Goal: Task Accomplishment & Management: Manage account settings

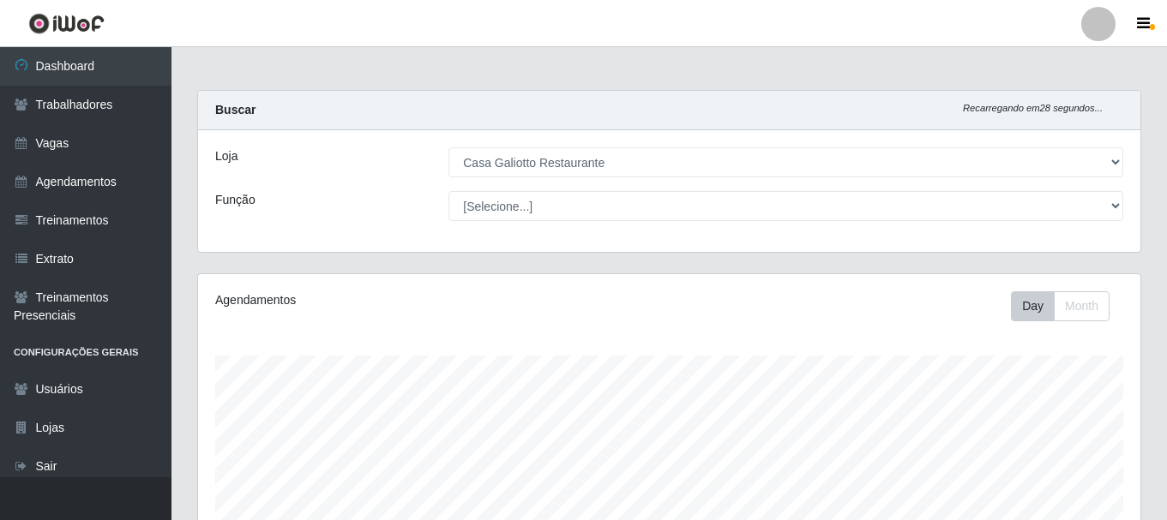
select select "279"
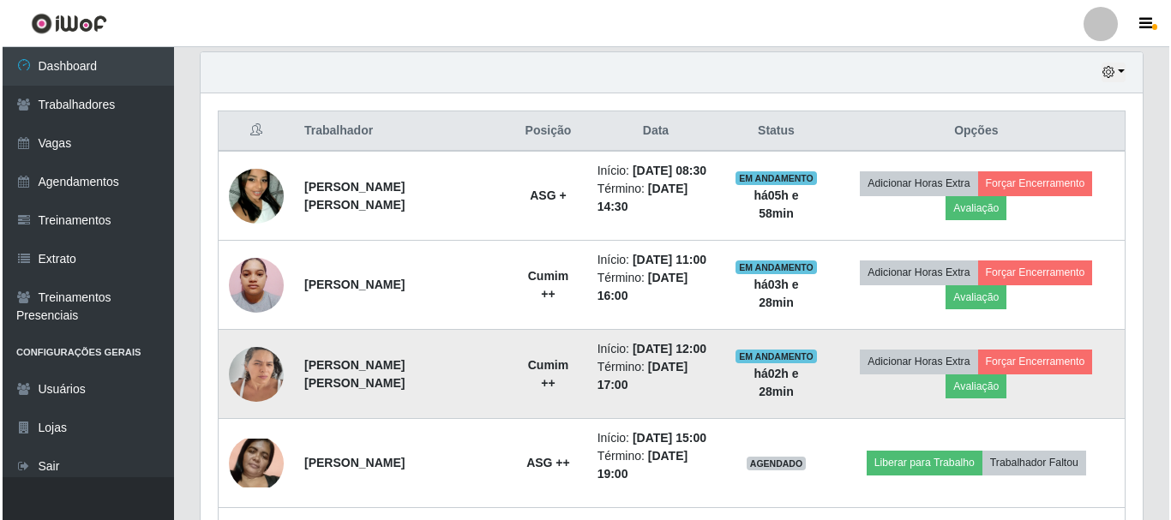
scroll to position [356, 942]
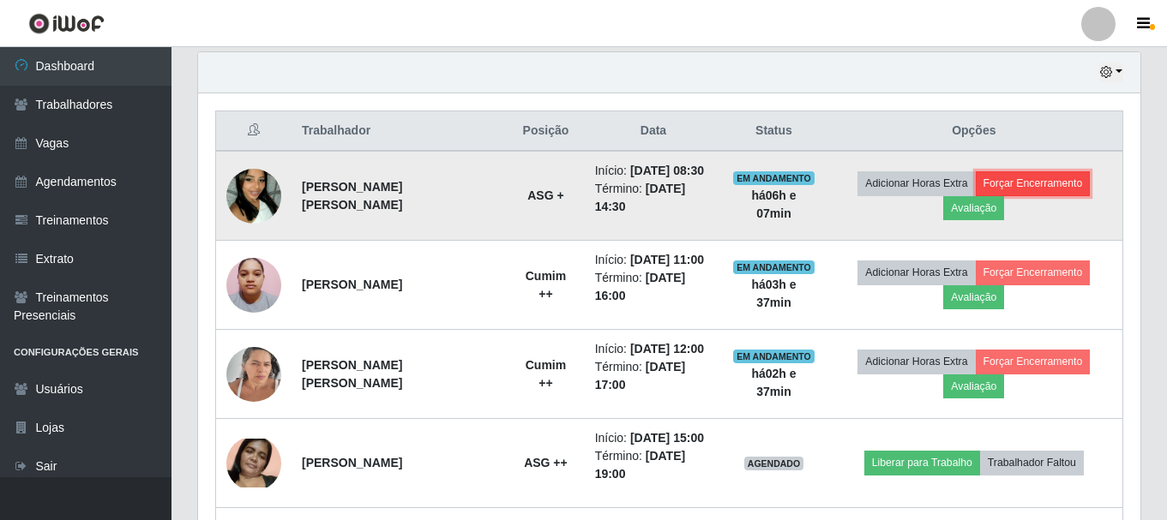
click at [1010, 182] on button "Forçar Encerramento" at bounding box center [1033, 183] width 115 height 24
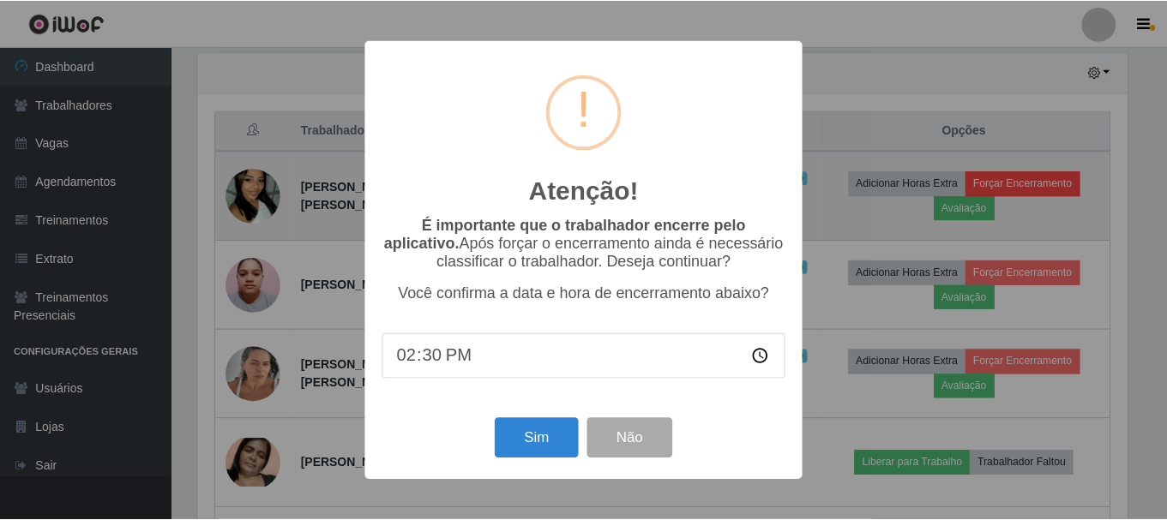
scroll to position [356, 934]
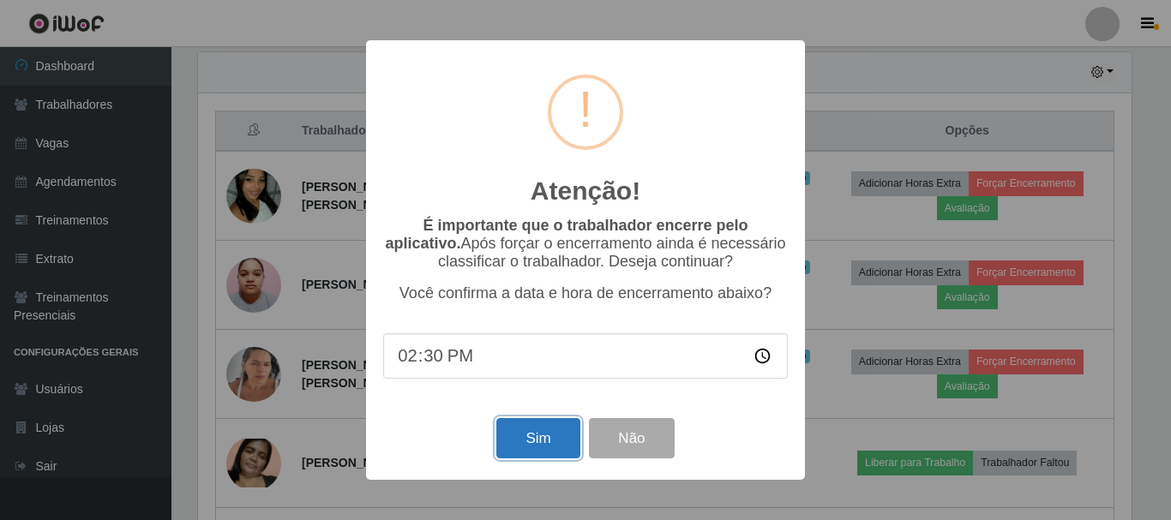
click at [528, 452] on button "Sim" at bounding box center [537, 438] width 83 height 40
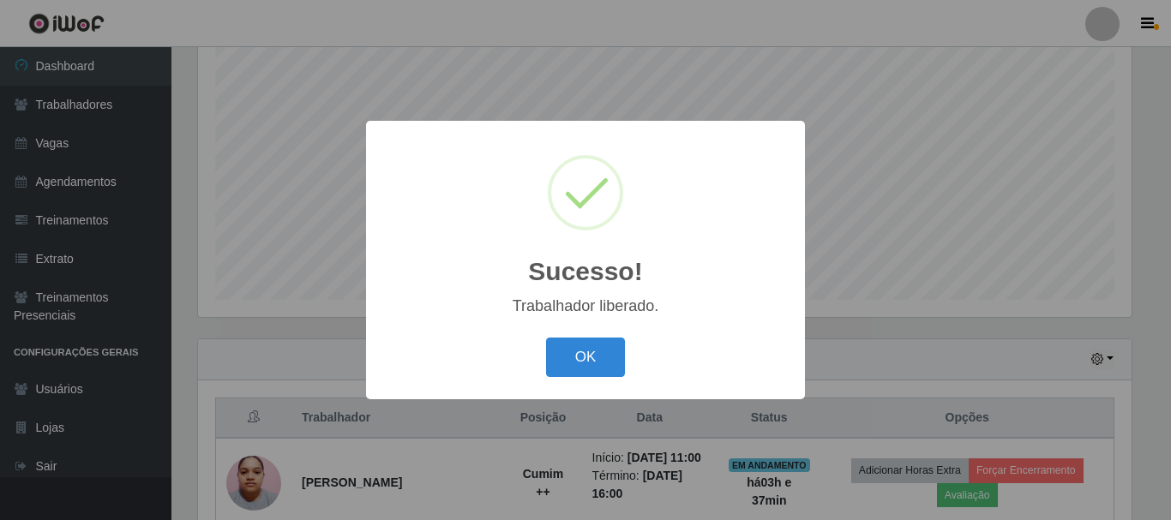
click at [546, 338] on button "OK" at bounding box center [586, 358] width 80 height 40
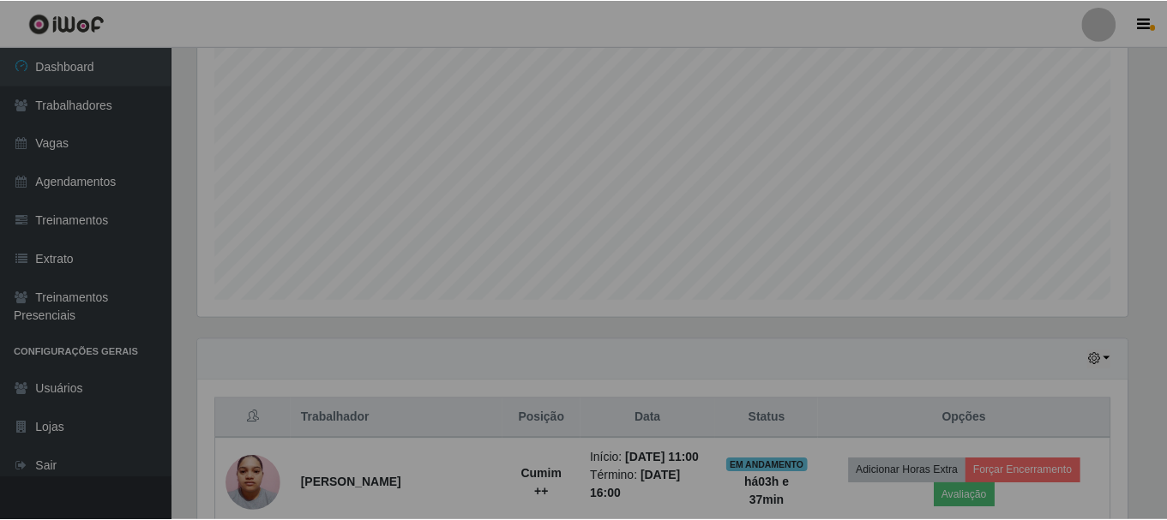
scroll to position [356, 942]
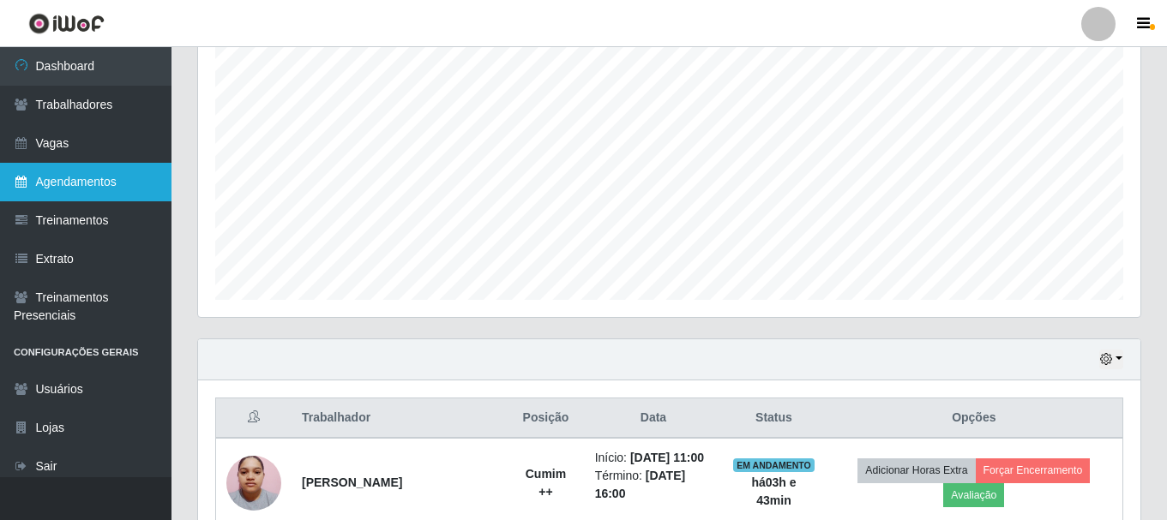
click at [91, 182] on link "Agendamentos" at bounding box center [85, 182] width 171 height 39
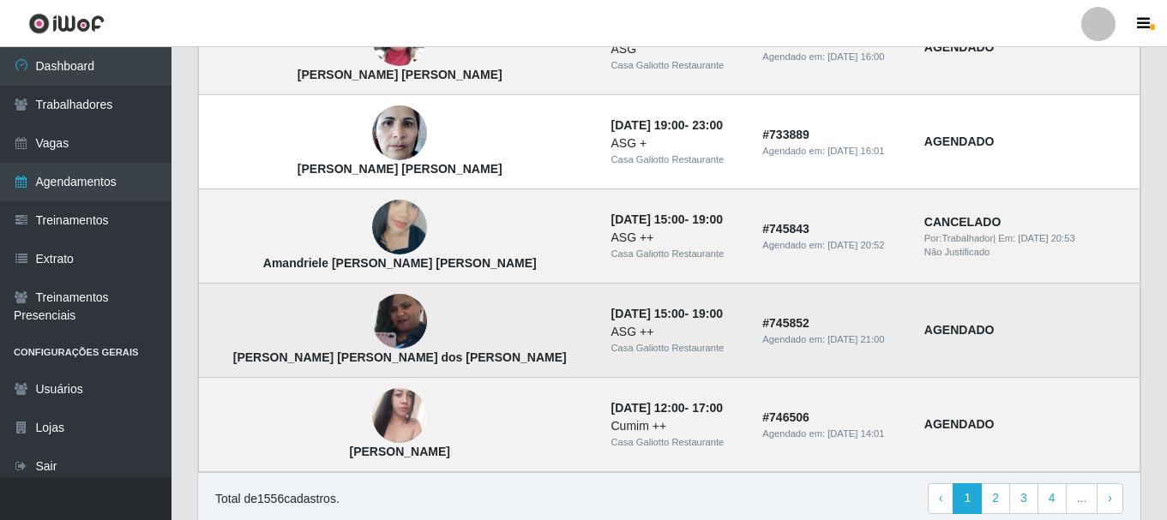
scroll to position [1270, 0]
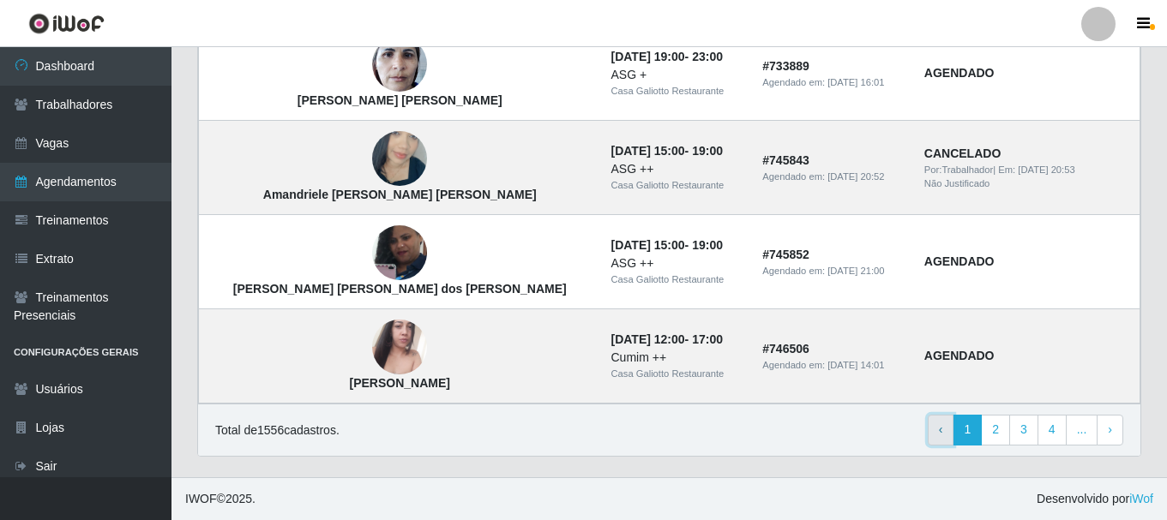
click at [950, 428] on link "‹ Previous" at bounding box center [941, 430] width 27 height 31
click at [993, 426] on link "2" at bounding box center [995, 430] width 29 height 31
click at [1109, 426] on span "›" at bounding box center [1110, 430] width 4 height 14
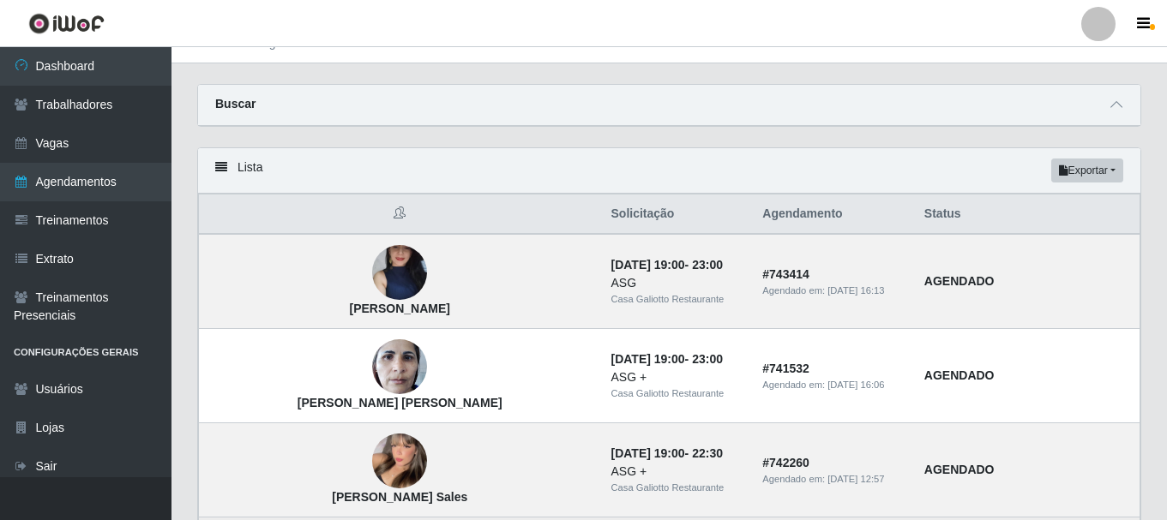
scroll to position [0, 0]
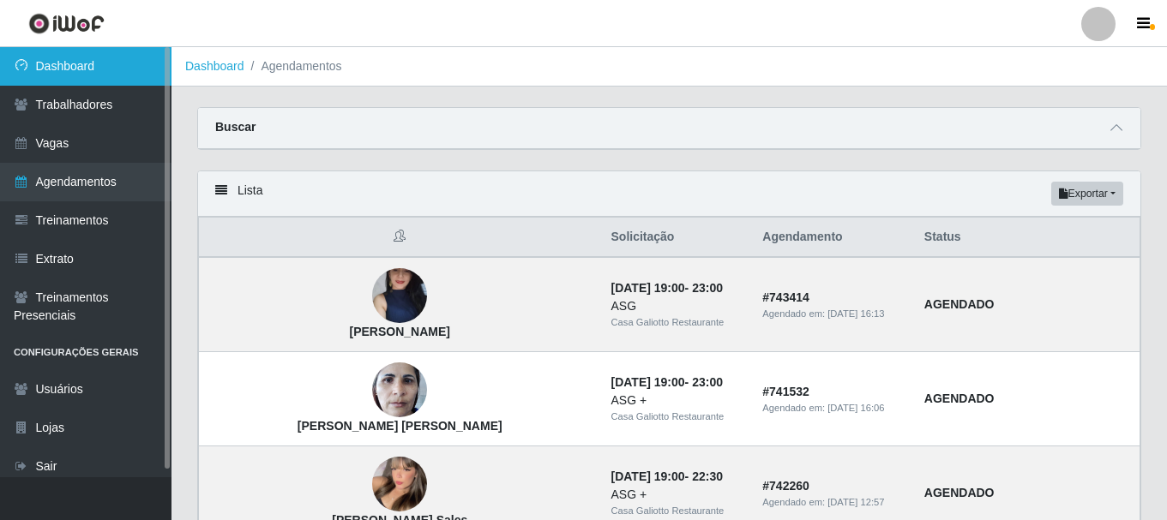
click at [111, 77] on link "Dashboard" at bounding box center [85, 66] width 171 height 39
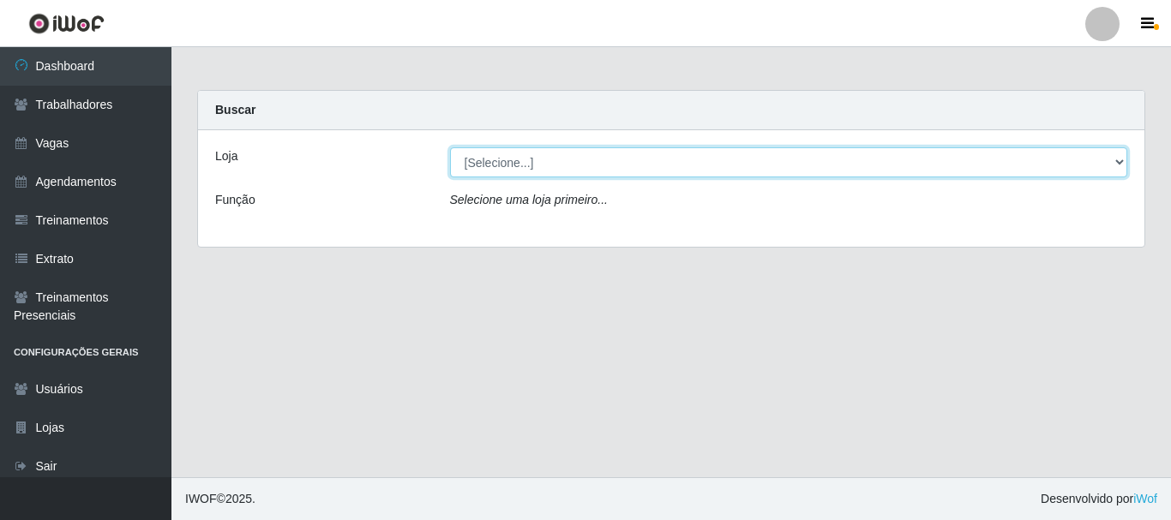
click at [1122, 164] on select "[Selecione...] Casa Galiotto Restaurante" at bounding box center [789, 162] width 678 height 30
select select "279"
click at [450, 147] on select "[Selecione...] Casa Galiotto Restaurante" at bounding box center [789, 162] width 678 height 30
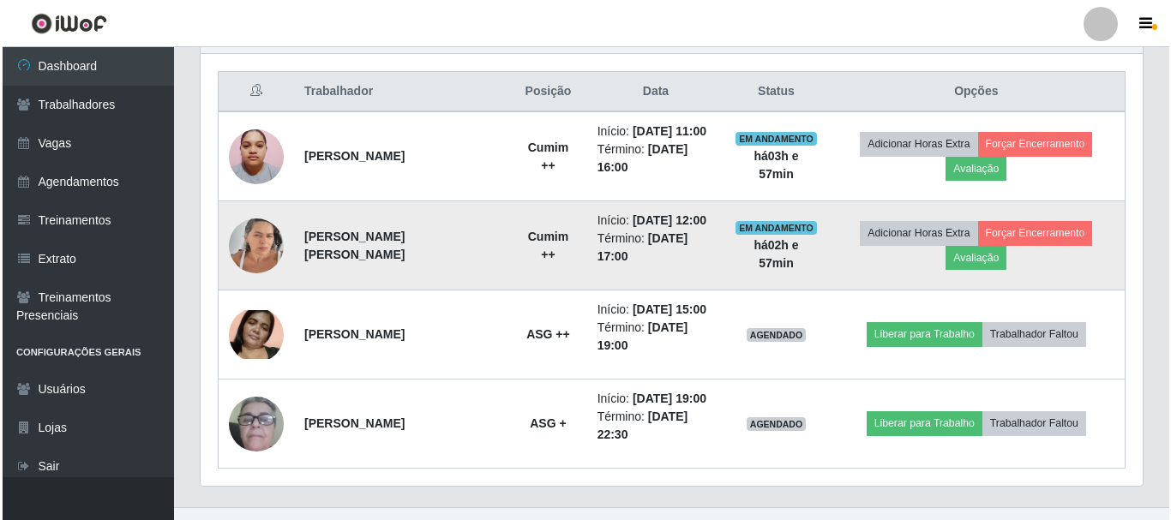
scroll to position [670, 0]
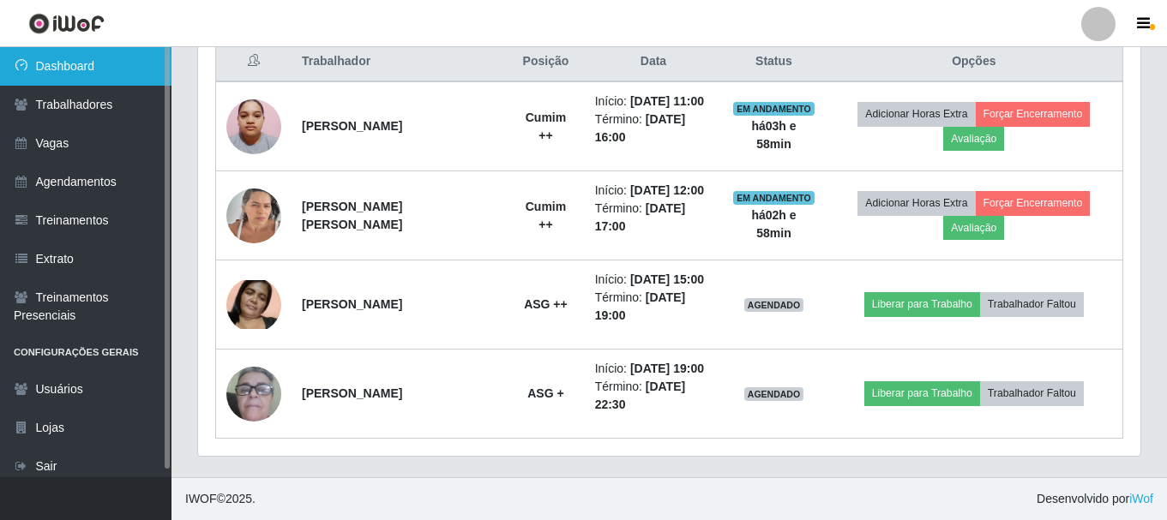
click at [109, 72] on link "Dashboard" at bounding box center [85, 66] width 171 height 39
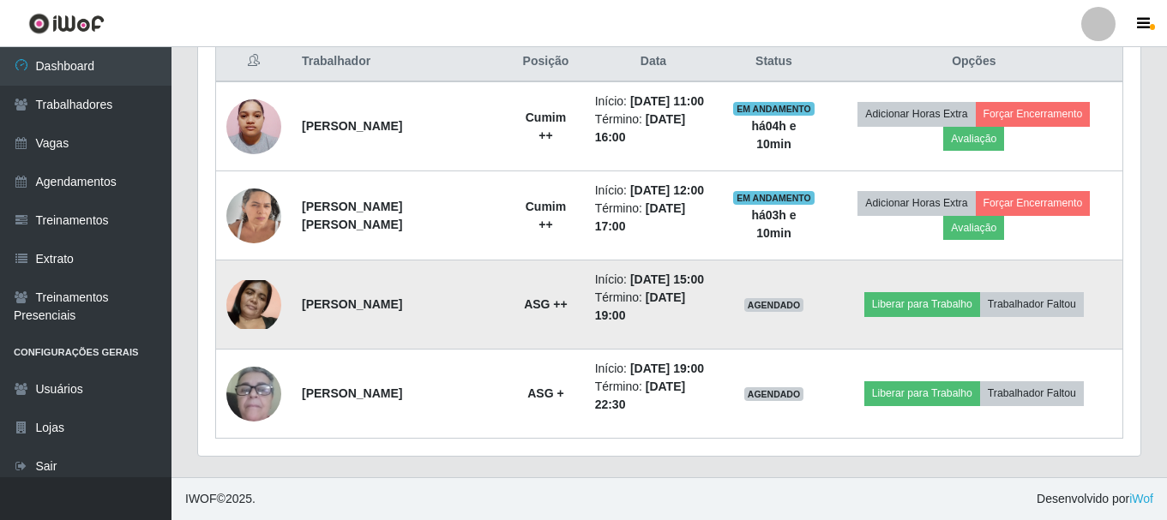
click at [268, 307] on img at bounding box center [253, 305] width 55 height 50
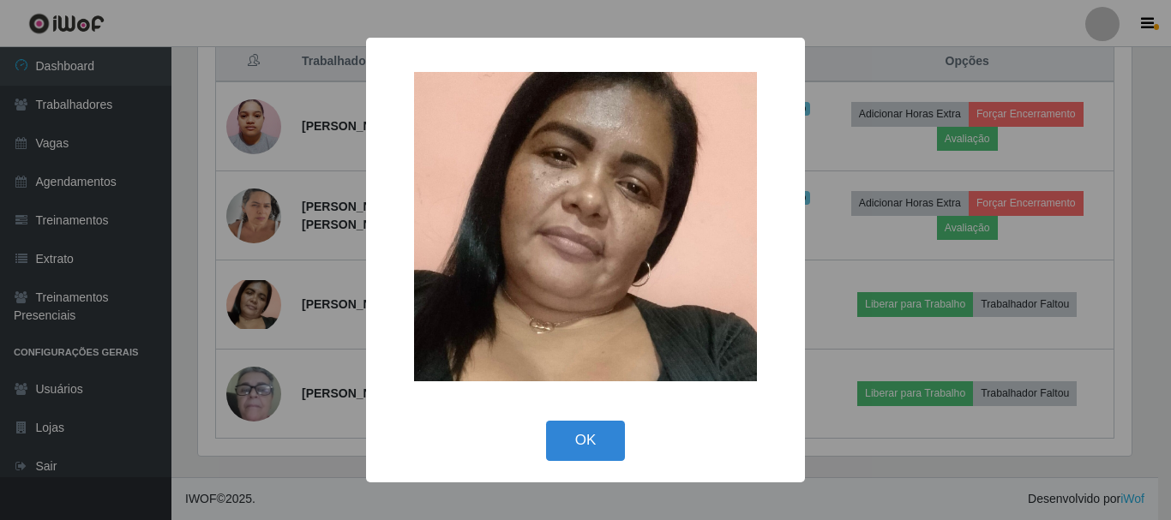
click at [331, 295] on div "× OK Cancel" at bounding box center [585, 260] width 1171 height 520
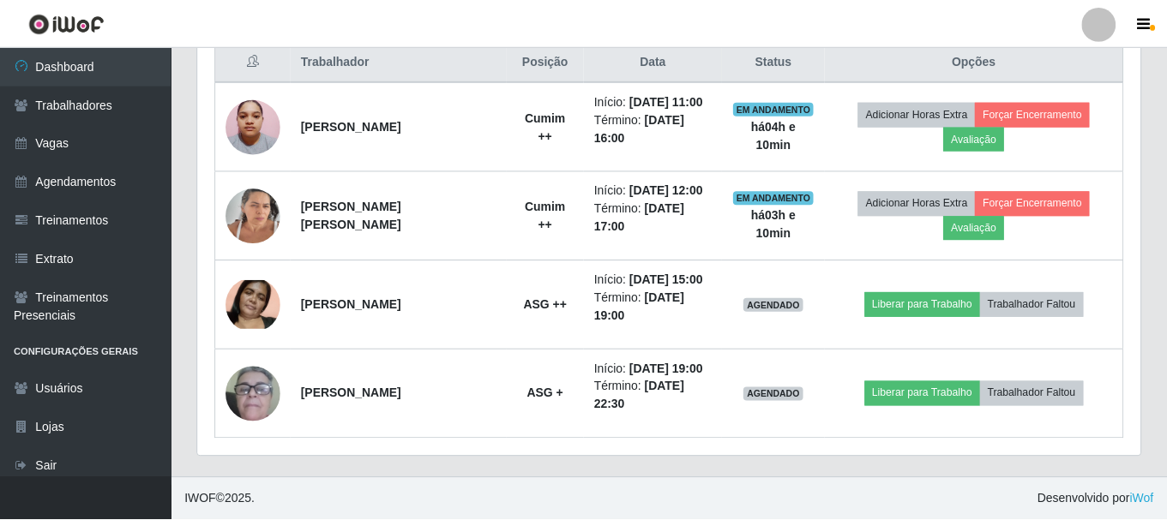
scroll to position [356, 942]
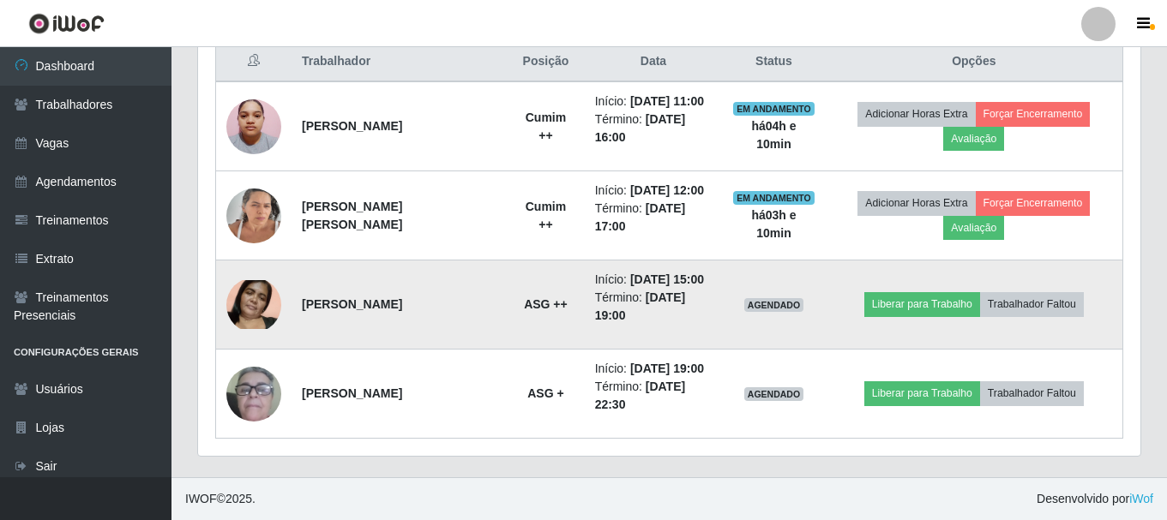
click at [256, 300] on img at bounding box center [253, 305] width 55 height 50
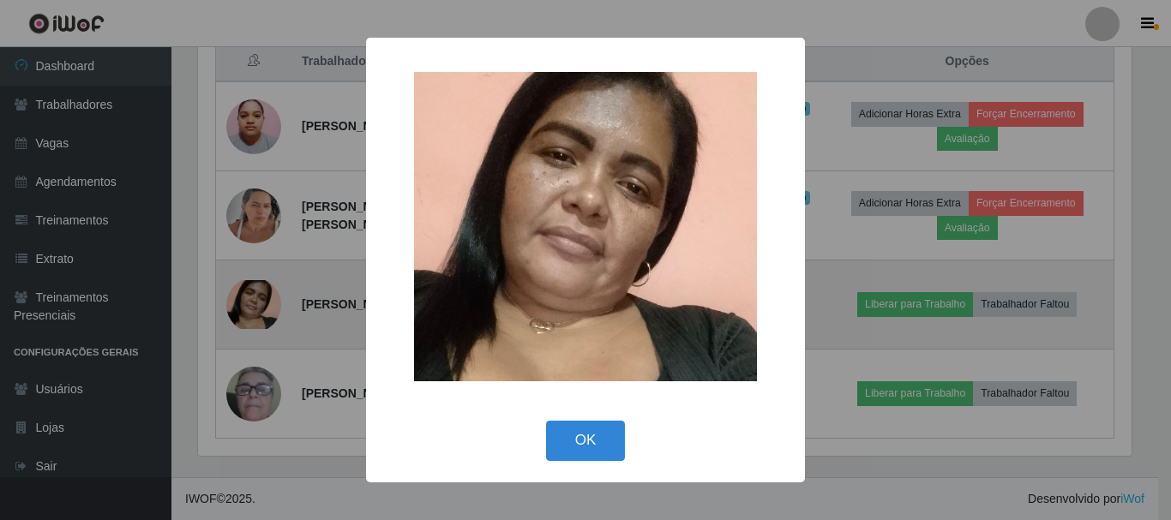
click at [256, 300] on div "× OK Cancel" at bounding box center [585, 260] width 1171 height 520
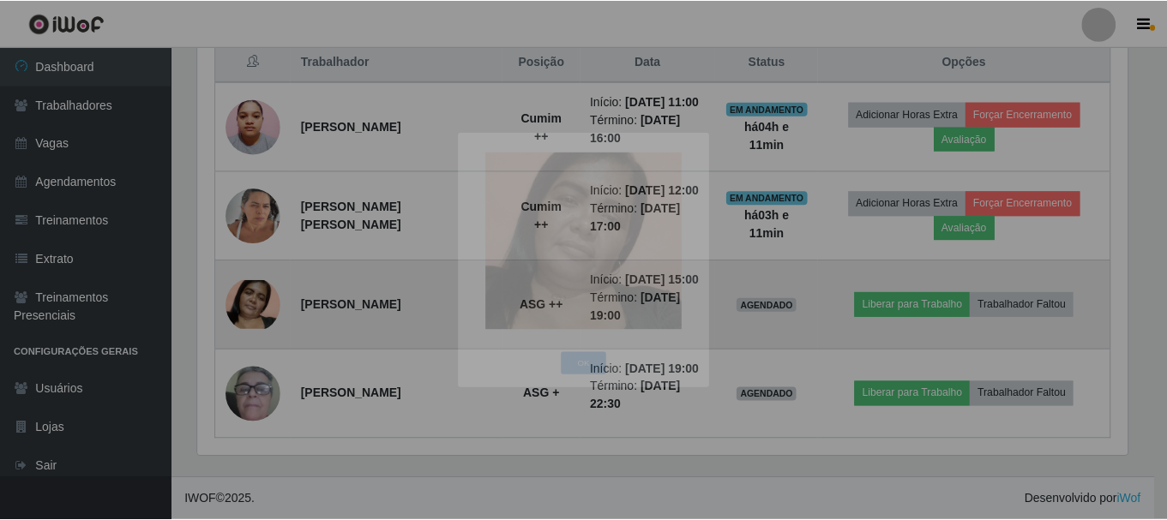
scroll to position [356, 942]
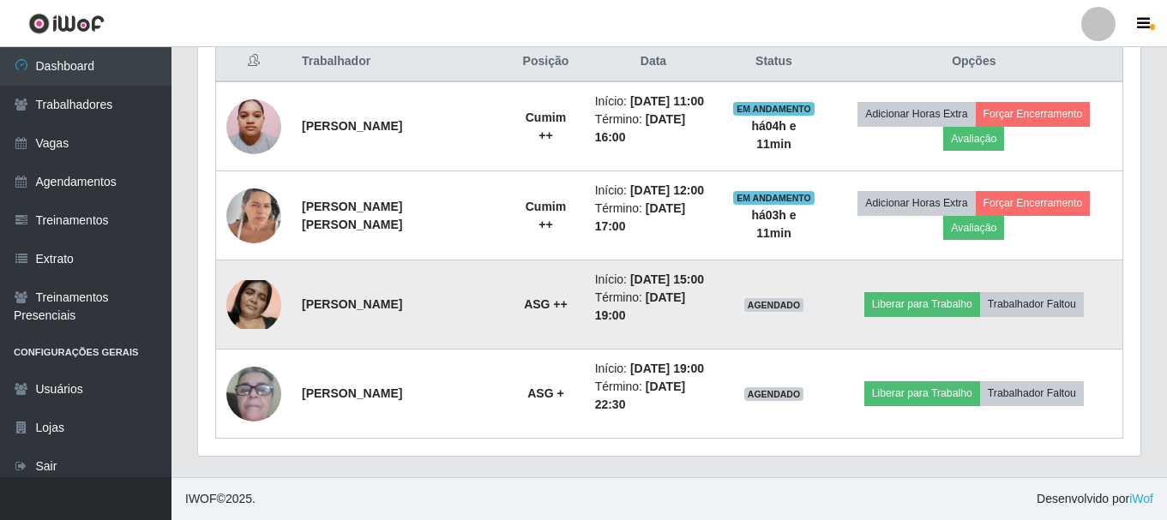
click at [600, 295] on li "Término: 20/09/2025, 19:00" at bounding box center [653, 307] width 117 height 36
click at [430, 300] on td "Janaia da Silva" at bounding box center [399, 305] width 215 height 89
click at [340, 301] on strong "Janaia da Silva" at bounding box center [352, 305] width 100 height 14
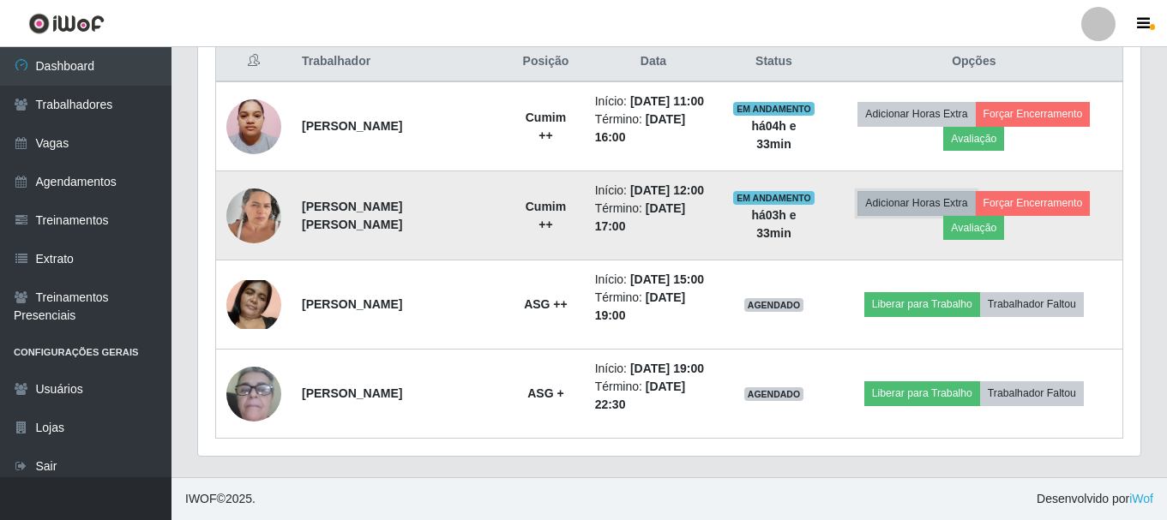
click at [934, 211] on button "Adicionar Horas Extra" at bounding box center [915, 203] width 117 height 24
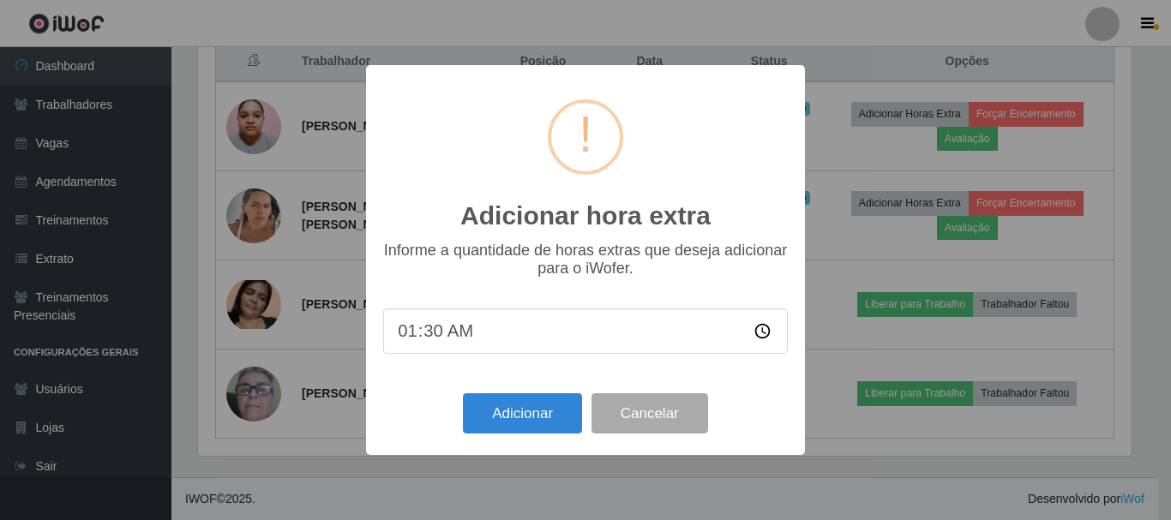
drag, startPoint x: 428, startPoint y: 332, endPoint x: 439, endPoint y: 326, distance: 12.7
click at [439, 327] on input "01:30" at bounding box center [585, 331] width 405 height 45
type input "01:00"
click at [488, 419] on button "Adicionar" at bounding box center [522, 414] width 119 height 40
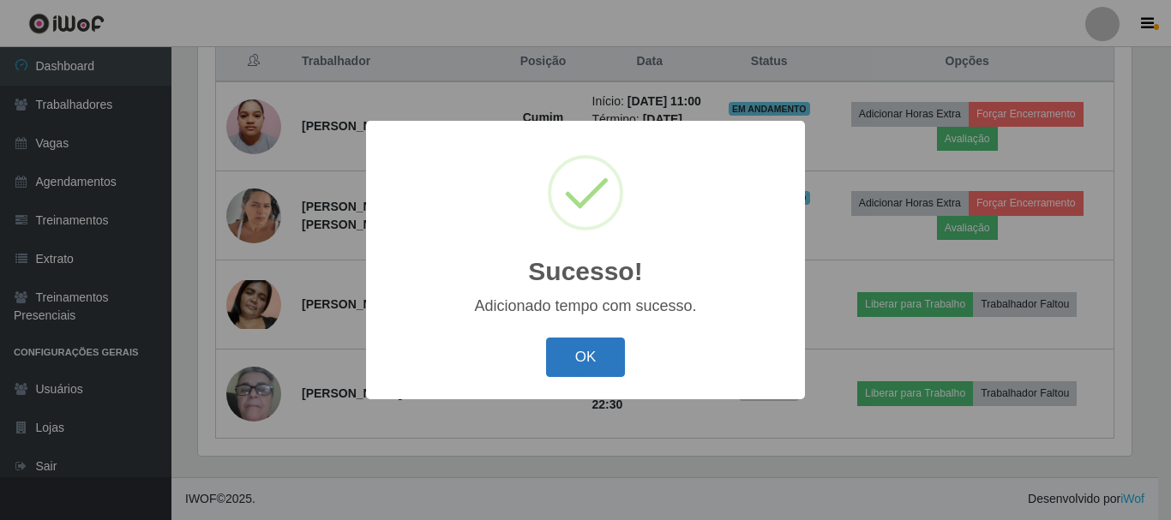
click at [586, 358] on button "OK" at bounding box center [586, 358] width 80 height 40
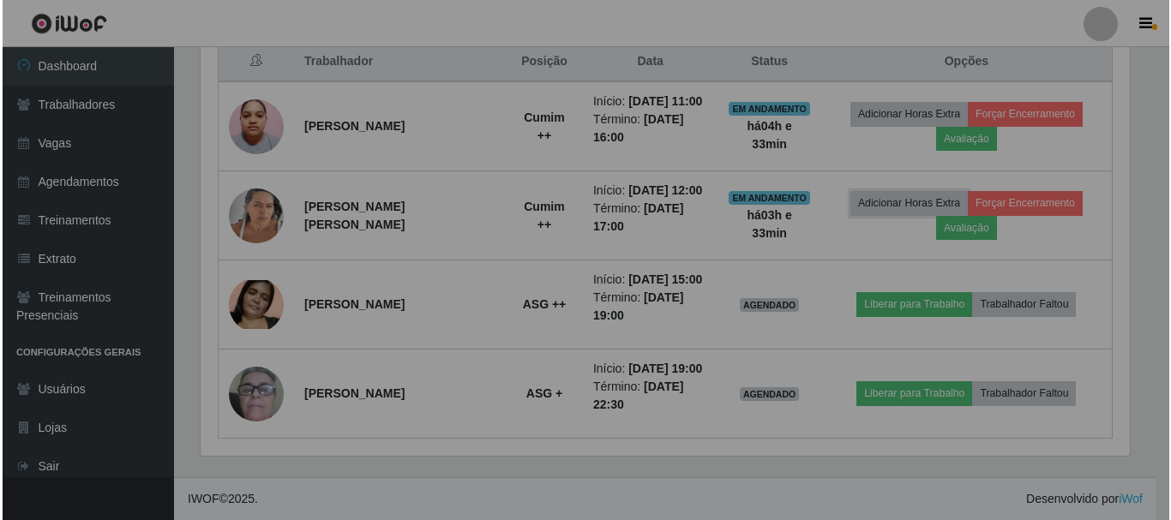
scroll to position [356, 942]
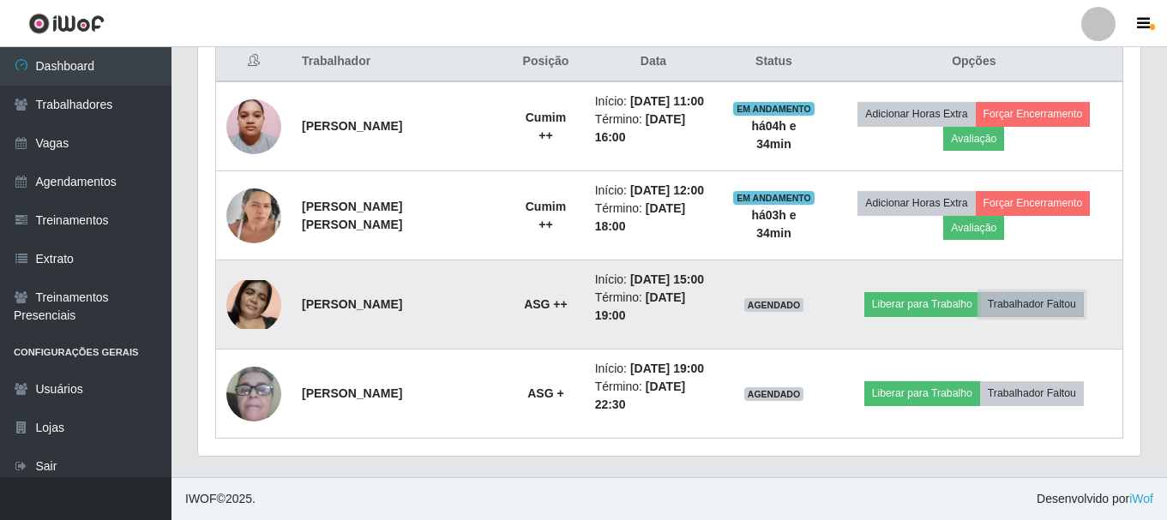
click at [1019, 296] on button "Trabalhador Faltou" at bounding box center [1032, 304] width 104 height 24
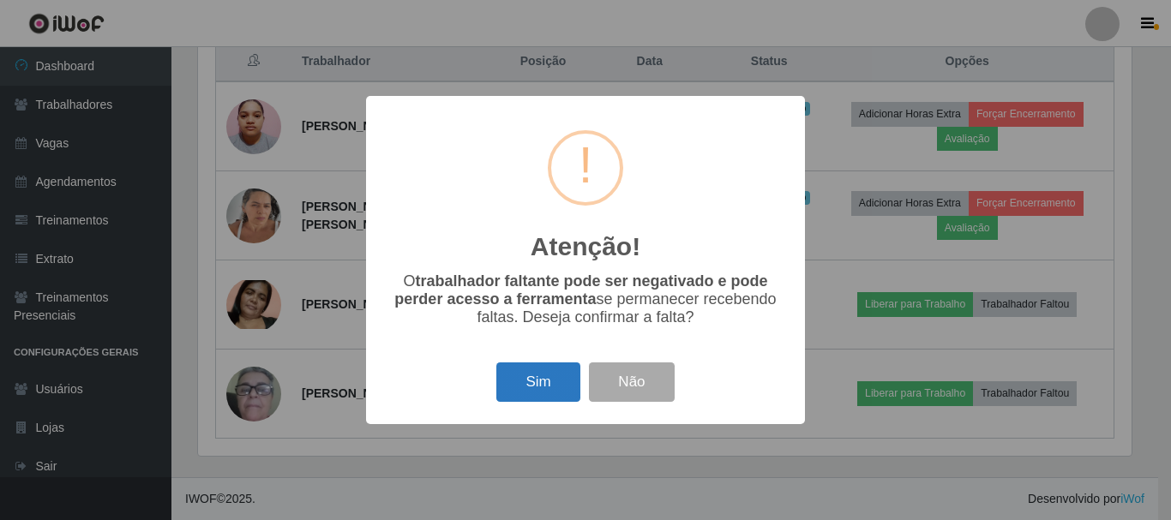
click at [515, 387] on button "Sim" at bounding box center [537, 383] width 83 height 40
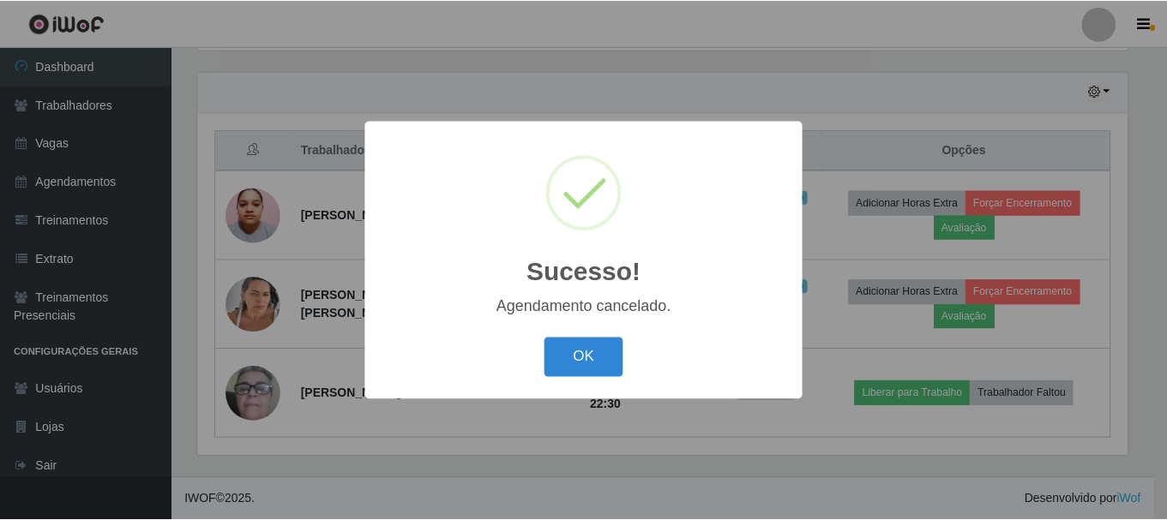
scroll to position [580, 0]
click at [574, 363] on button "OK" at bounding box center [586, 358] width 80 height 40
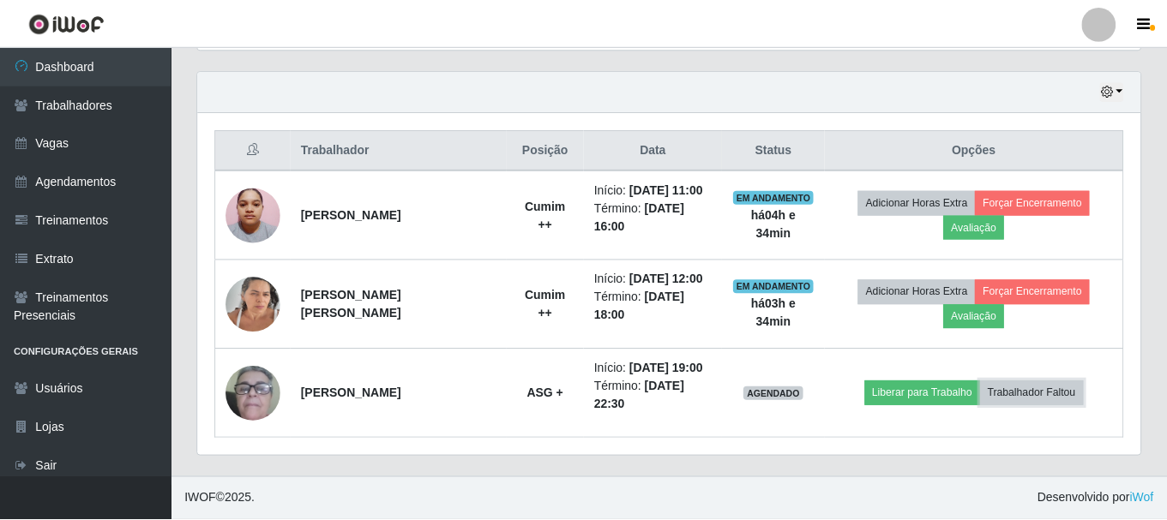
scroll to position [356, 942]
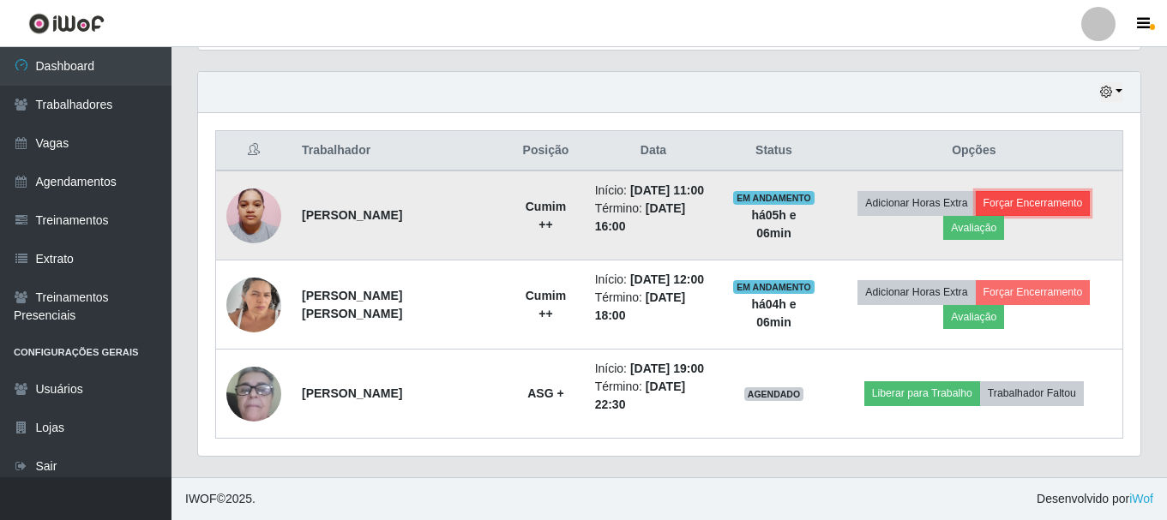
click at [1029, 207] on button "Forçar Encerramento" at bounding box center [1033, 203] width 115 height 24
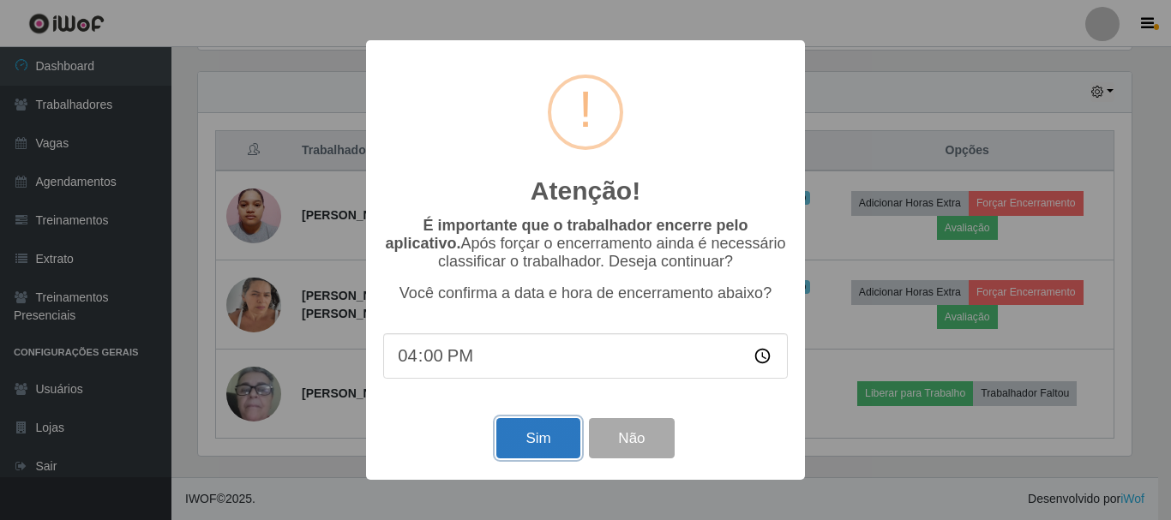
click at [546, 433] on button "Sim" at bounding box center [537, 438] width 83 height 40
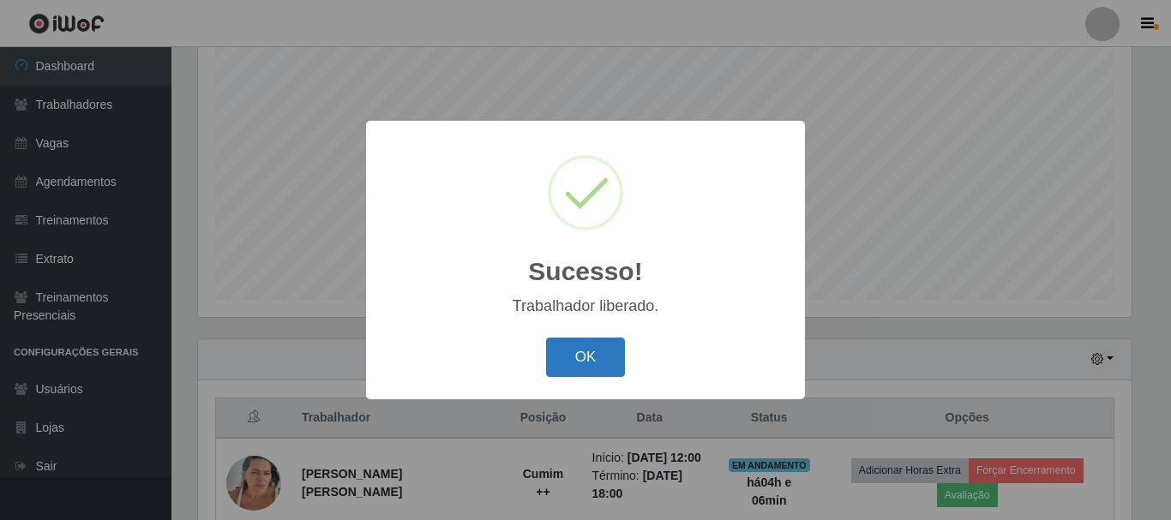
click at [562, 358] on button "OK" at bounding box center [586, 358] width 80 height 40
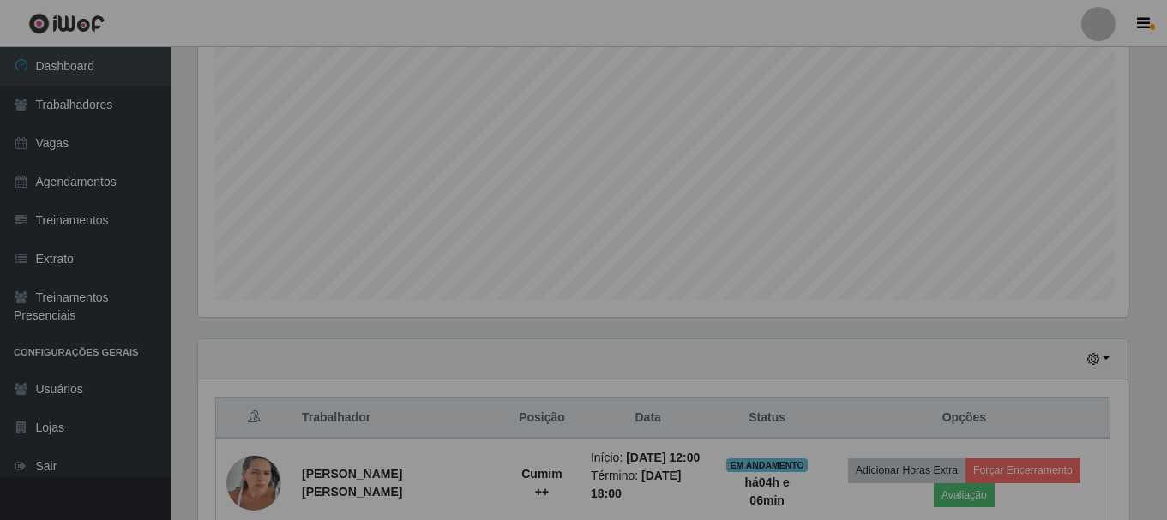
scroll to position [356, 942]
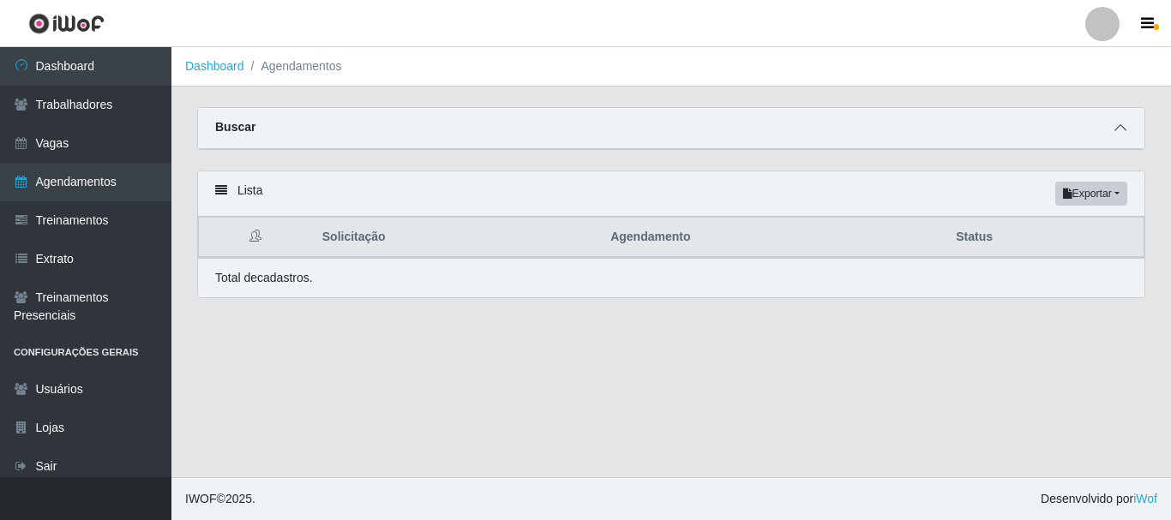
click at [1128, 129] on span at bounding box center [1120, 128] width 21 height 20
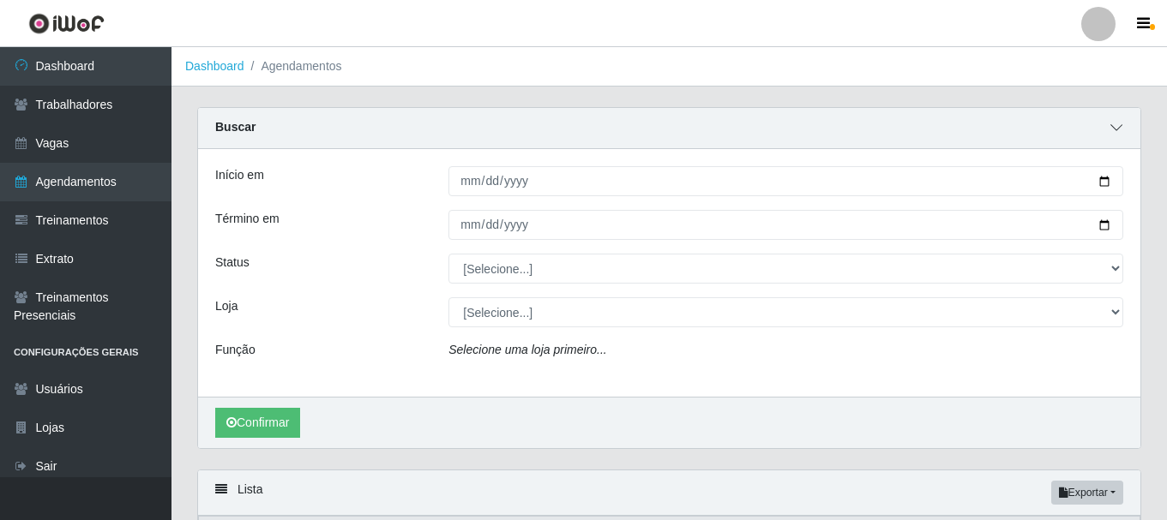
click at [1128, 129] on div "Buscar" at bounding box center [669, 128] width 942 height 41
click at [1113, 123] on span at bounding box center [1116, 128] width 21 height 20
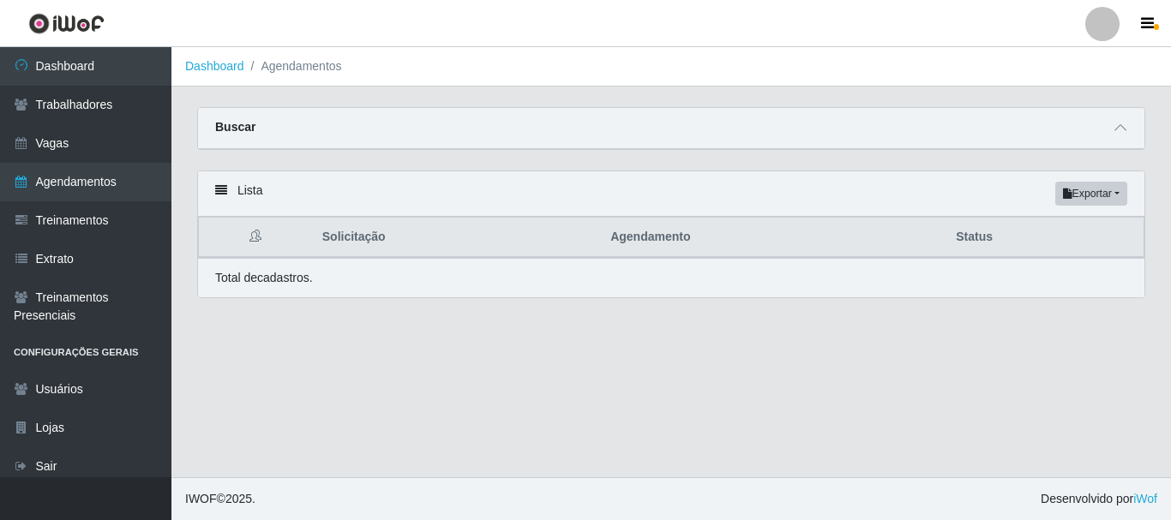
click at [634, 210] on div "Lista Exportar PDF Excel" at bounding box center [671, 193] width 947 height 45
click at [636, 230] on th "Agendamento" at bounding box center [773, 238] width 346 height 40
click at [634, 242] on th "Agendamento" at bounding box center [773, 238] width 346 height 40
click at [243, 115] on div "Buscar" at bounding box center [671, 128] width 947 height 41
click at [243, 124] on strong "Buscar" at bounding box center [235, 127] width 40 height 14
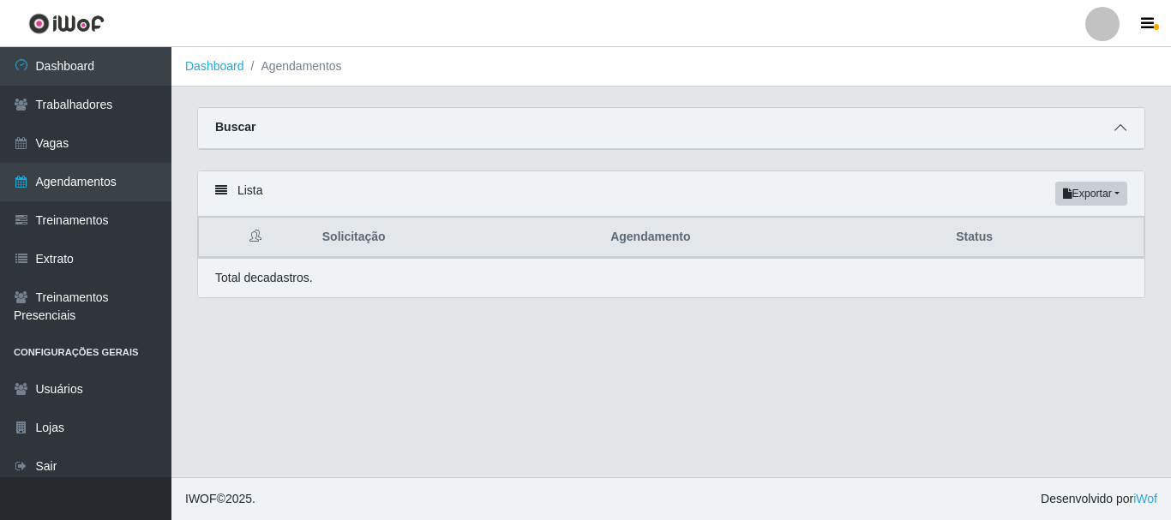
click at [1128, 124] on span at bounding box center [1120, 128] width 21 height 20
